Goal: Task Accomplishment & Management: Complete application form

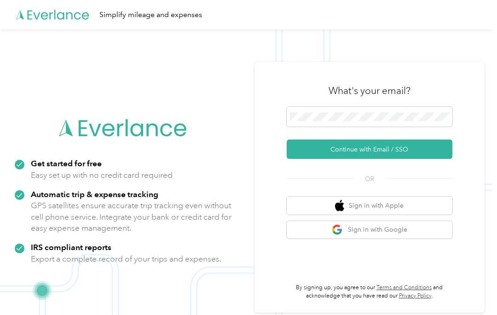
click at [437, 153] on button "Continue with Email / SSO" at bounding box center [370, 149] width 166 height 19
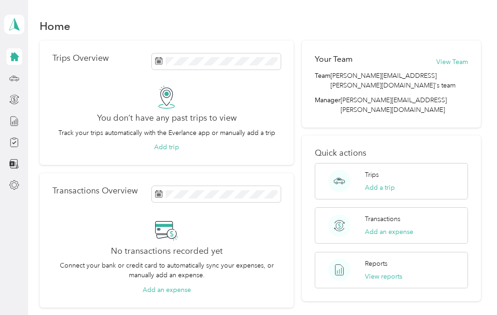
click at [14, 82] on icon at bounding box center [14, 78] width 10 height 10
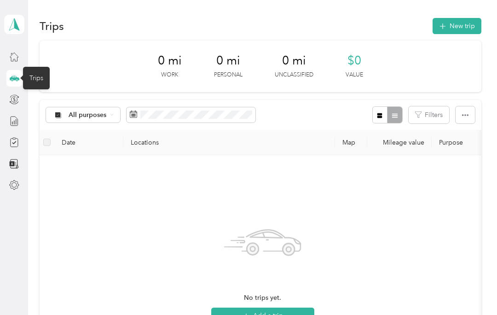
click at [14, 134] on div at bounding box center [14, 142] width 16 height 17
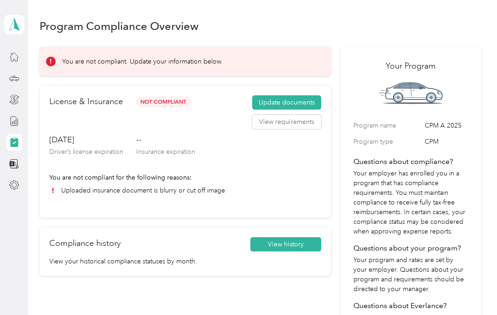
click at [310, 105] on button "Update documents" at bounding box center [286, 102] width 69 height 15
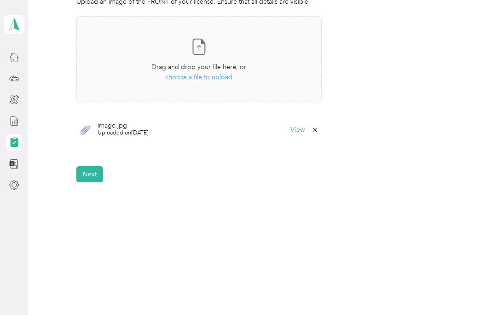
scroll to position [287, 0]
click at [96, 170] on button "Next" at bounding box center [89, 175] width 27 height 16
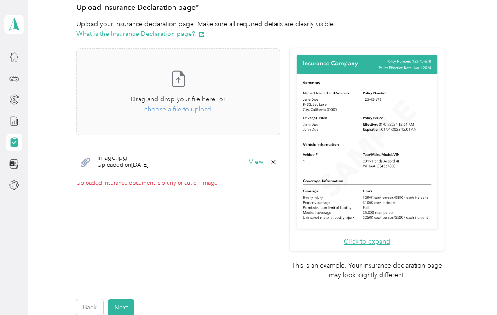
scroll to position [215, 0]
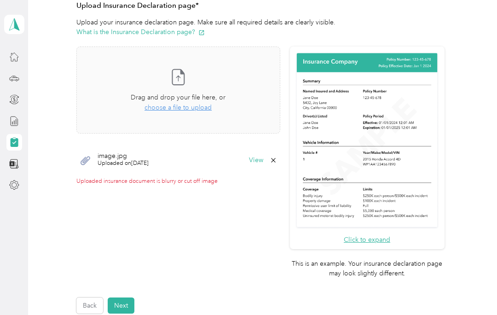
click at [185, 78] on icon at bounding box center [179, 77] width 12 height 15
click at [134, 153] on span "image.jpg" at bounding box center [123, 156] width 51 height 6
click at [263, 158] on button "View" at bounding box center [256, 160] width 14 height 6
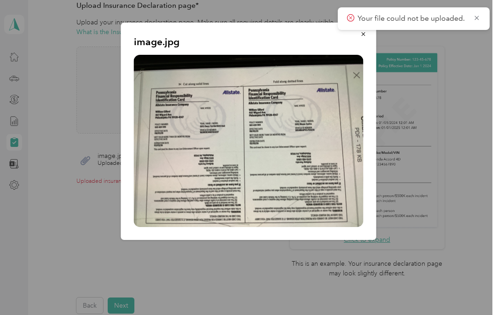
click at [233, 158] on img at bounding box center [249, 141] width 230 height 172
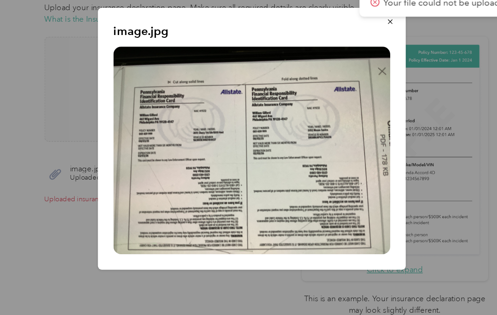
click at [354, 26] on button "button" at bounding box center [363, 34] width 19 height 16
